Goal: Task Accomplishment & Management: Manage account settings

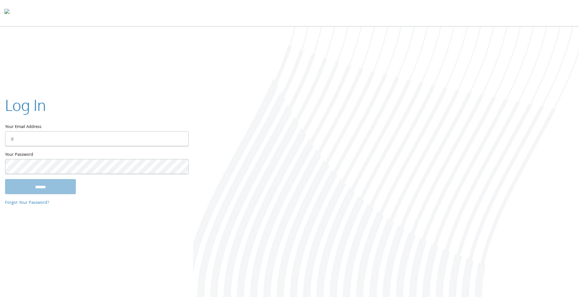
type input "**********"
click at [45, 140] on input "Your Email Address" at bounding box center [97, 139] width 184 height 15
type input "**********"
click at [35, 186] on input "******" at bounding box center [40, 186] width 71 height 15
